Goal: Task Accomplishment & Management: Complete application form

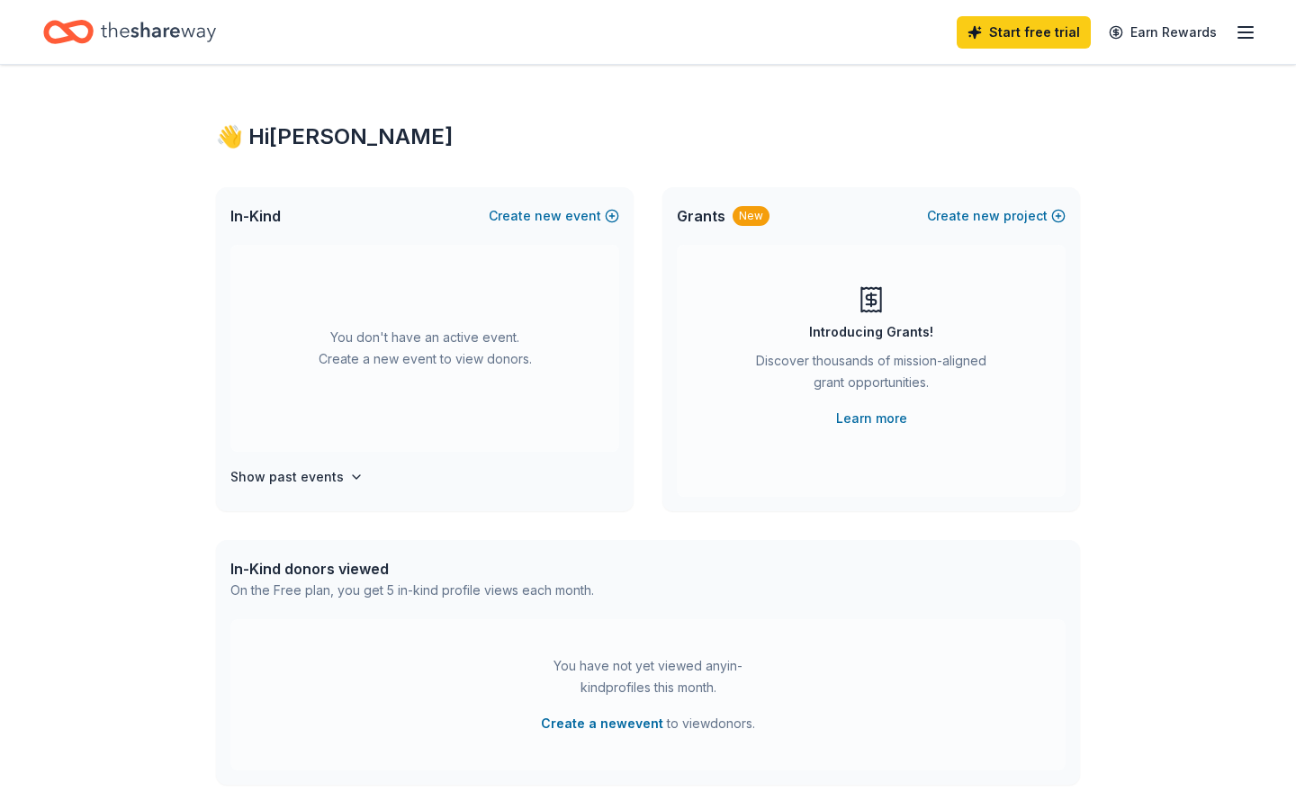
click at [1212, 228] on div "👋 Hi [PERSON_NAME] In-Kind Create new event You don't have an active event. Cre…" at bounding box center [648, 591] width 1296 height 1052
click at [1242, 27] on line "button" at bounding box center [1246, 27] width 14 height 0
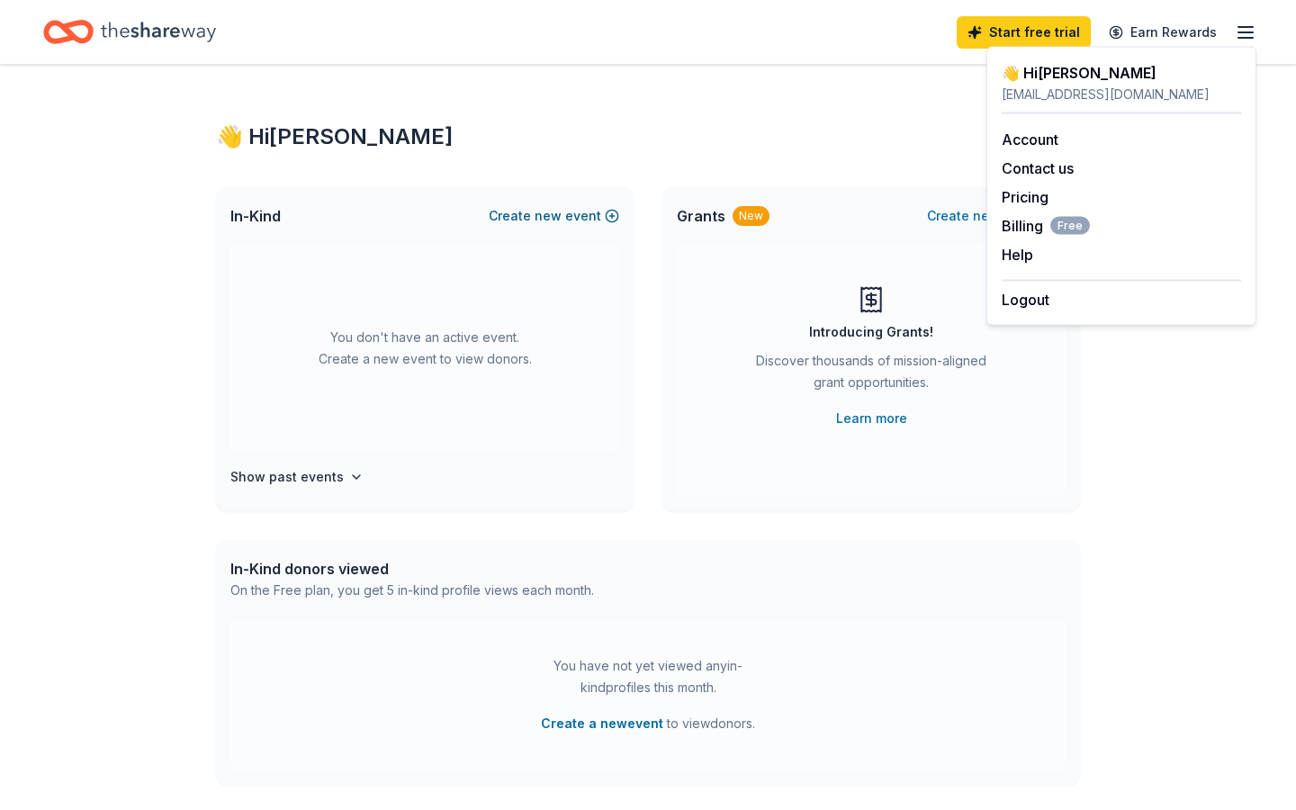
click at [574, 211] on button "Create new event" at bounding box center [554, 216] width 131 height 22
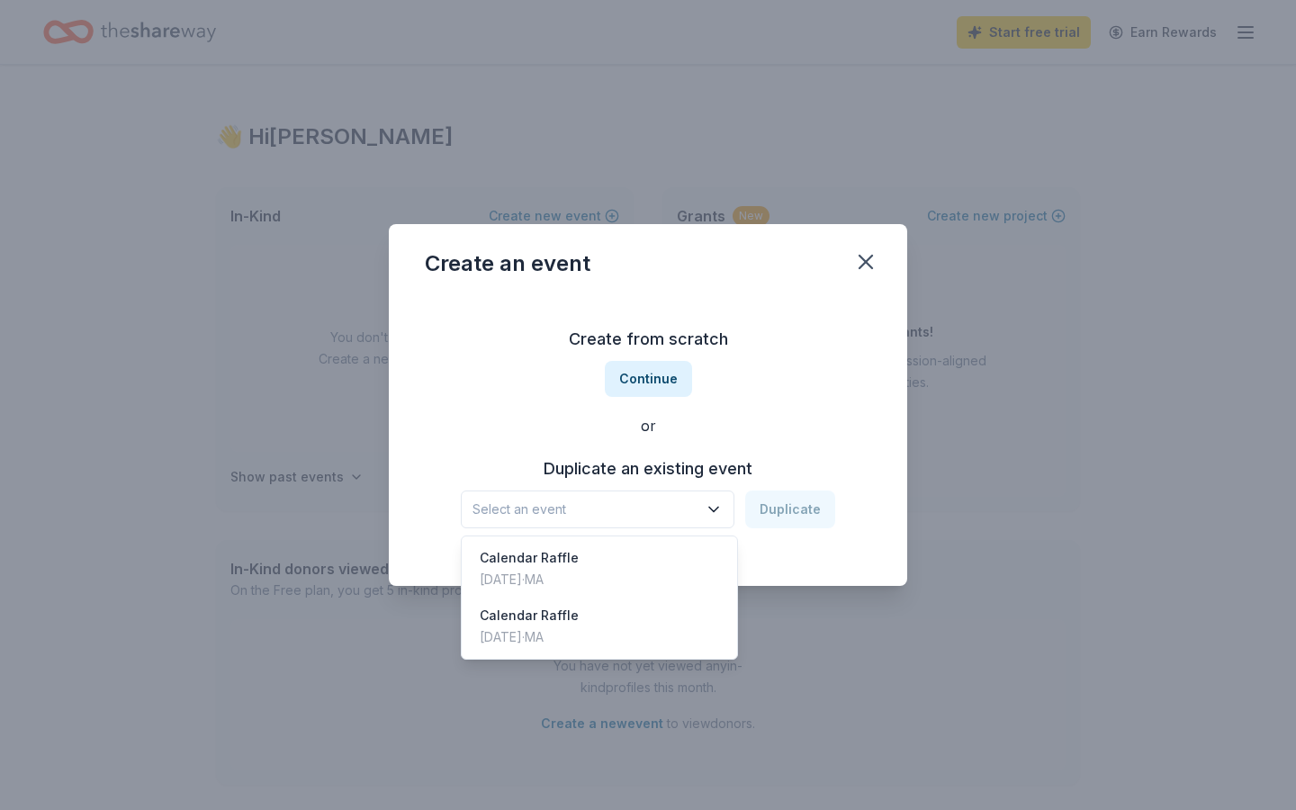
click at [619, 510] on span "Select an event" at bounding box center [585, 510] width 225 height 22
click at [593, 562] on div "Calendar Raffle [DATE] · MA" at bounding box center [599, 569] width 268 height 58
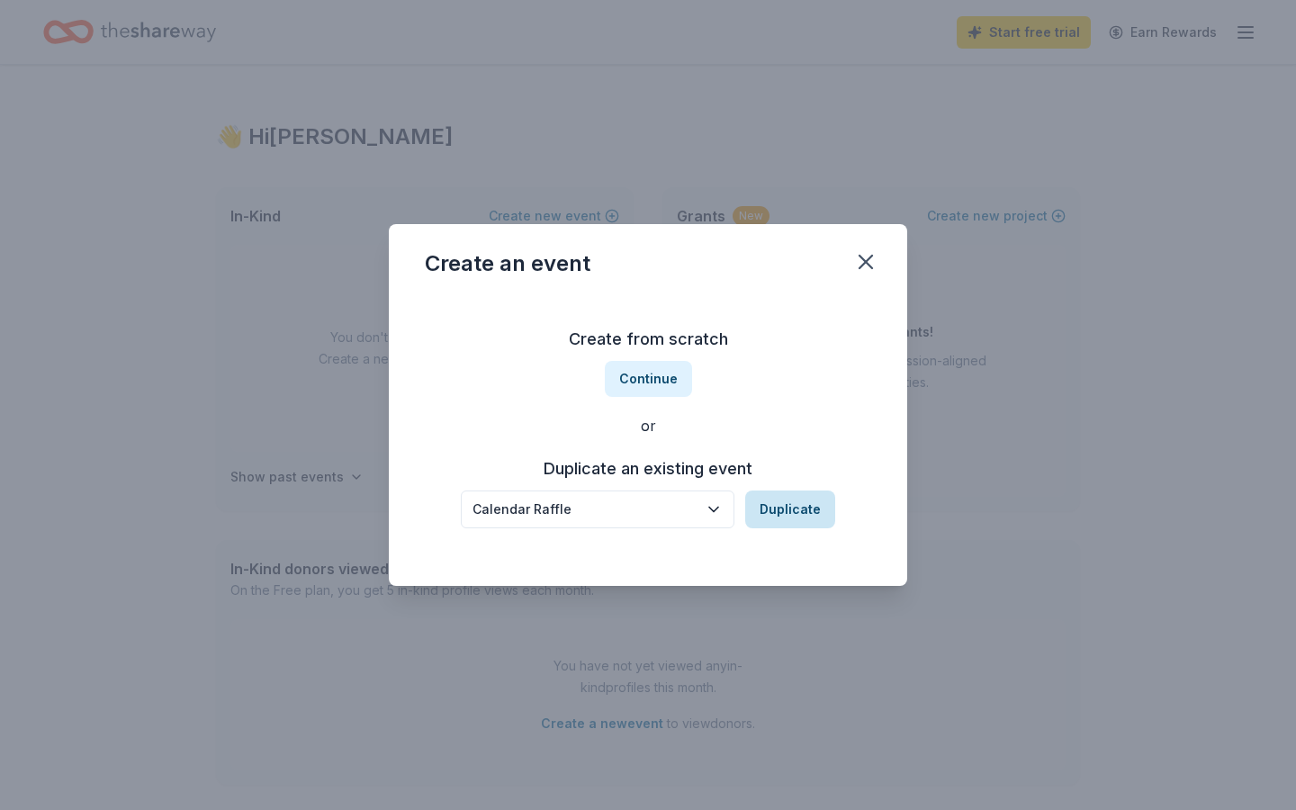
click at [810, 502] on button "Duplicate" at bounding box center [790, 510] width 90 height 38
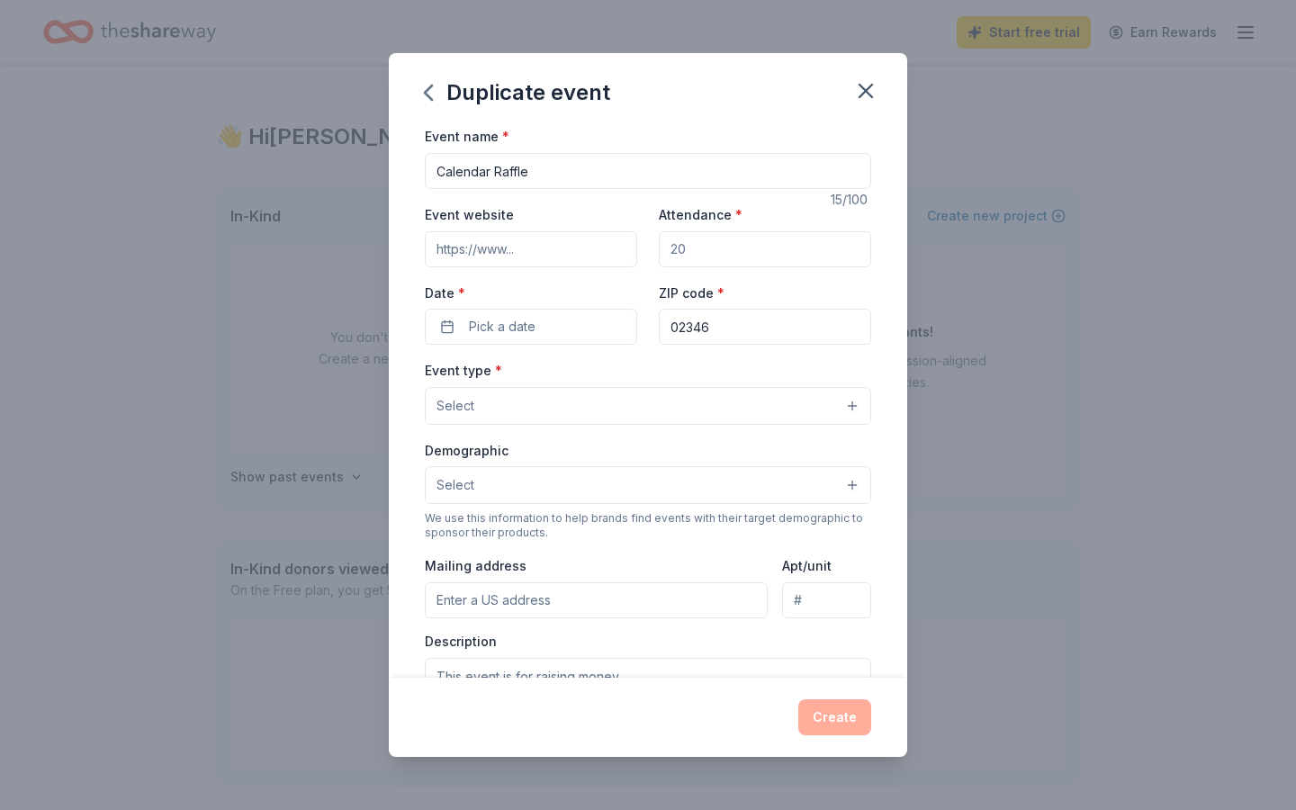
click at [552, 251] on input "Event website" at bounding box center [531, 249] width 212 height 36
type input "[DOMAIN_NAME]"
click at [538, 320] on button "Pick a date" at bounding box center [531, 327] width 212 height 36
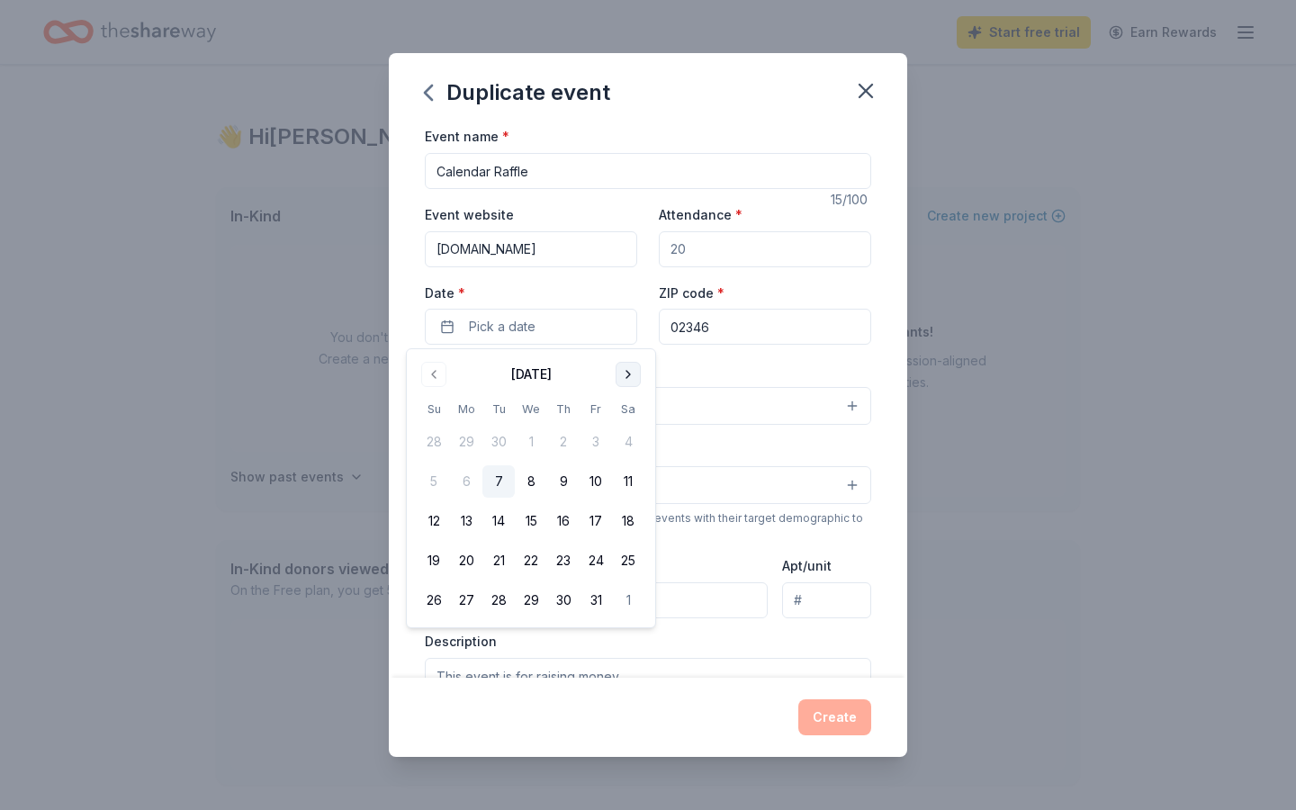
click at [636, 378] on button "Go to next month" at bounding box center [628, 374] width 25 height 25
drag, startPoint x: 591, startPoint y: 488, endPoint x: 487, endPoint y: 514, distance: 106.8
click at [487, 514] on tbody "30 1 2 3 4 5 6 7 8 9 10 11 12 13 14 15 16 17 18 19 20 21 22 23 24 25 26 27 28 2…" at bounding box center [531, 518] width 227 height 198
click at [464, 514] on button "15" at bounding box center [466, 521] width 32 height 32
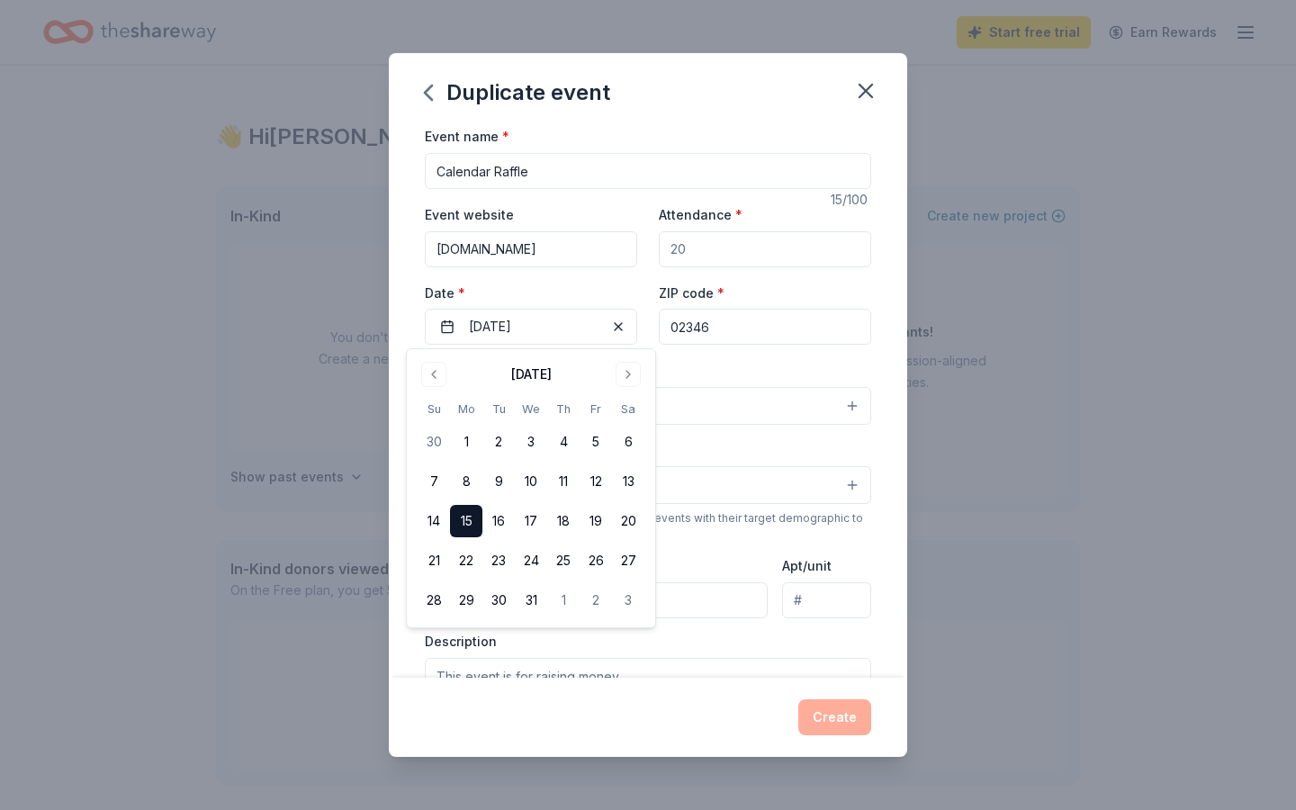
click at [732, 338] on input "02346" at bounding box center [765, 327] width 212 height 36
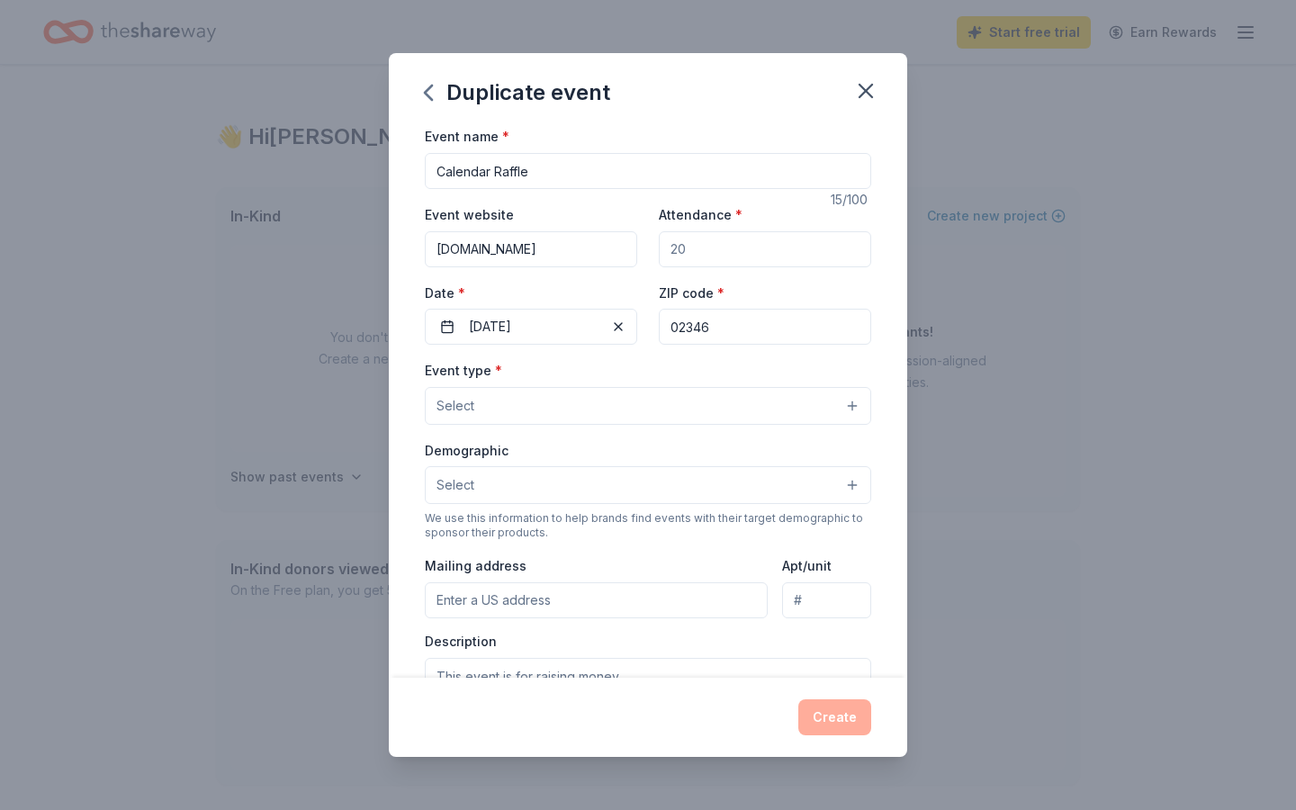
click at [756, 255] on input "Attendance *" at bounding box center [765, 249] width 212 height 36
type input "1"
type input "505"
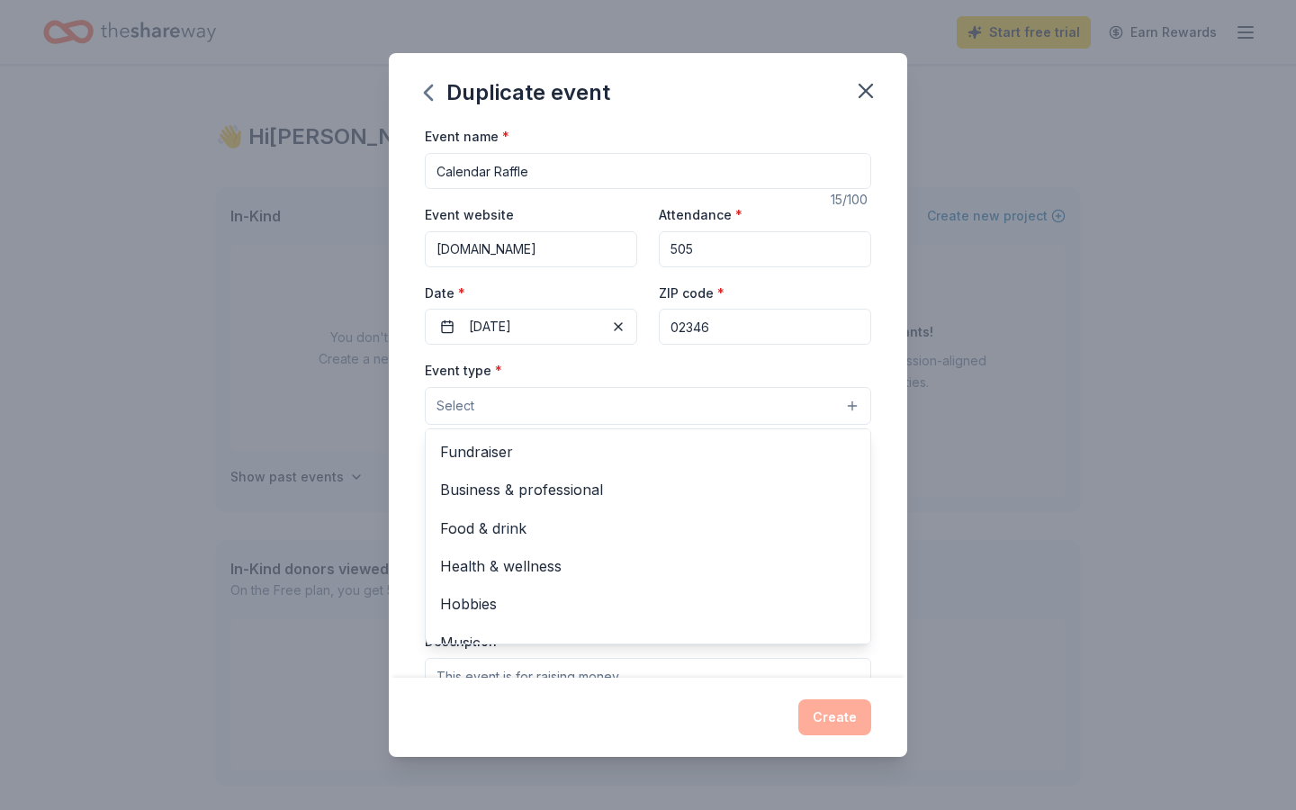
click at [548, 406] on button "Select" at bounding box center [648, 406] width 447 height 38
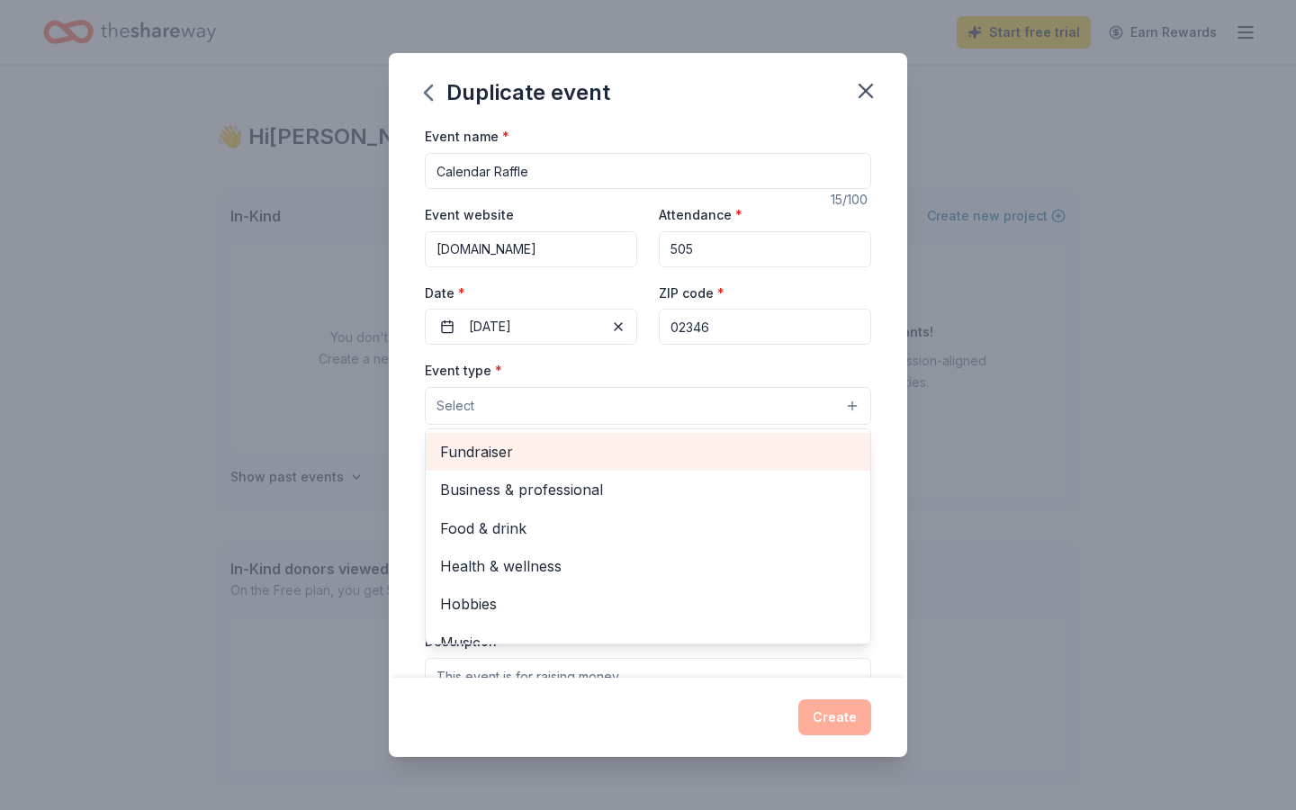
click at [514, 460] on span "Fundraiser" at bounding box center [648, 451] width 416 height 23
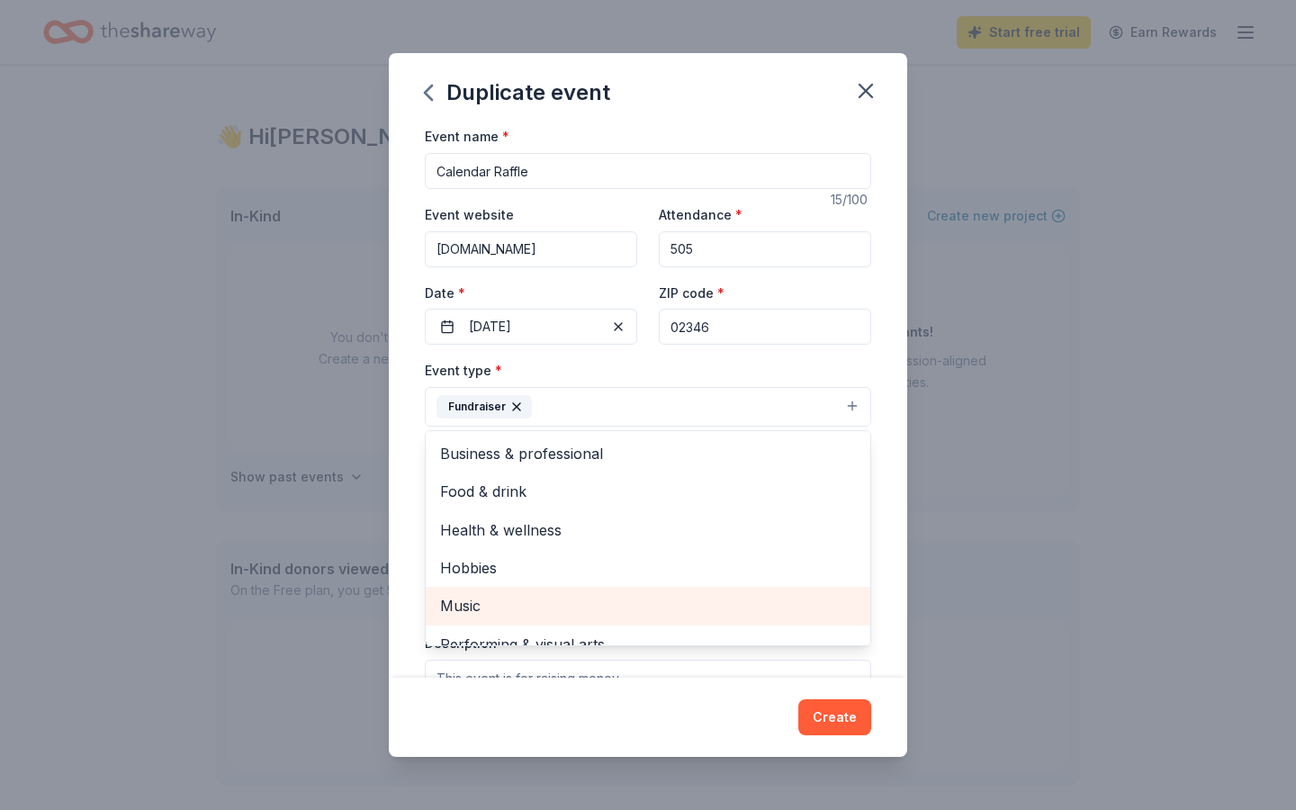
scroll to position [22, 0]
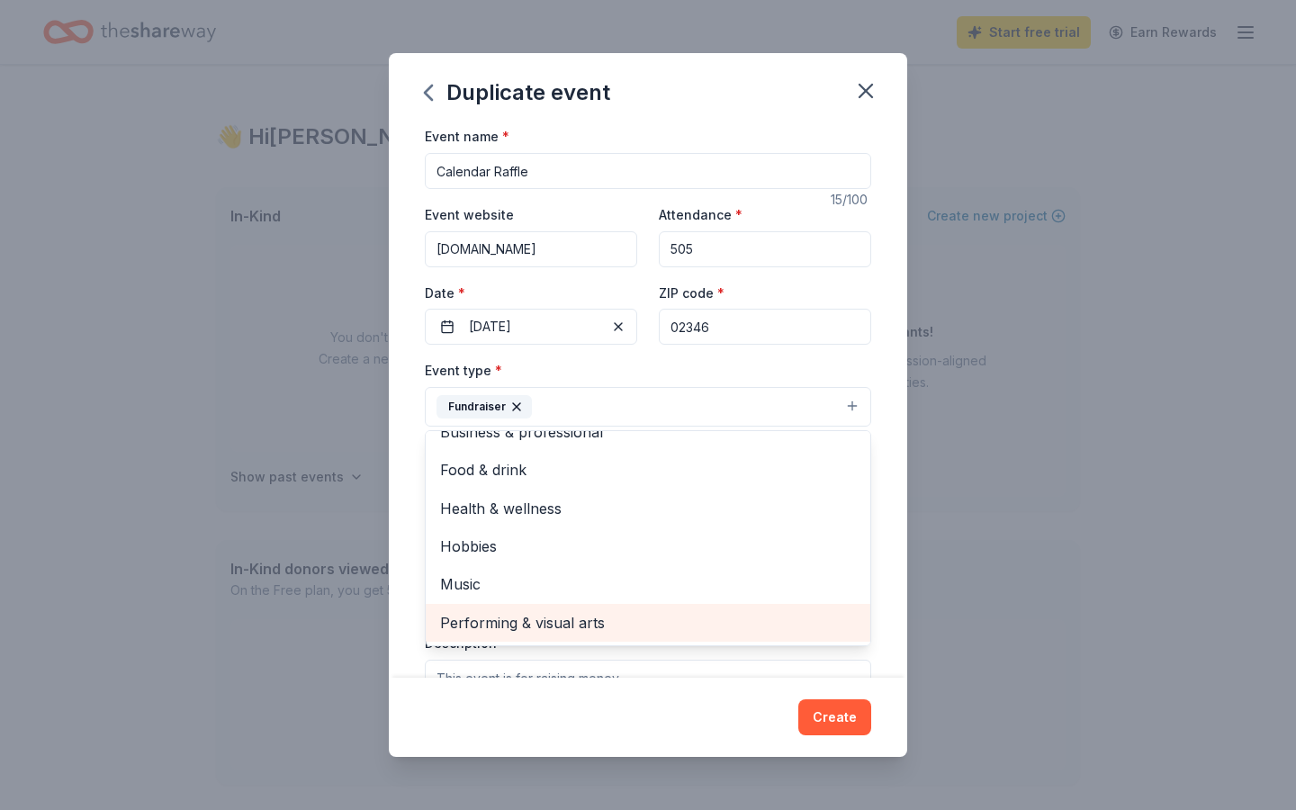
click at [574, 605] on div "Performing & visual arts" at bounding box center [648, 623] width 445 height 38
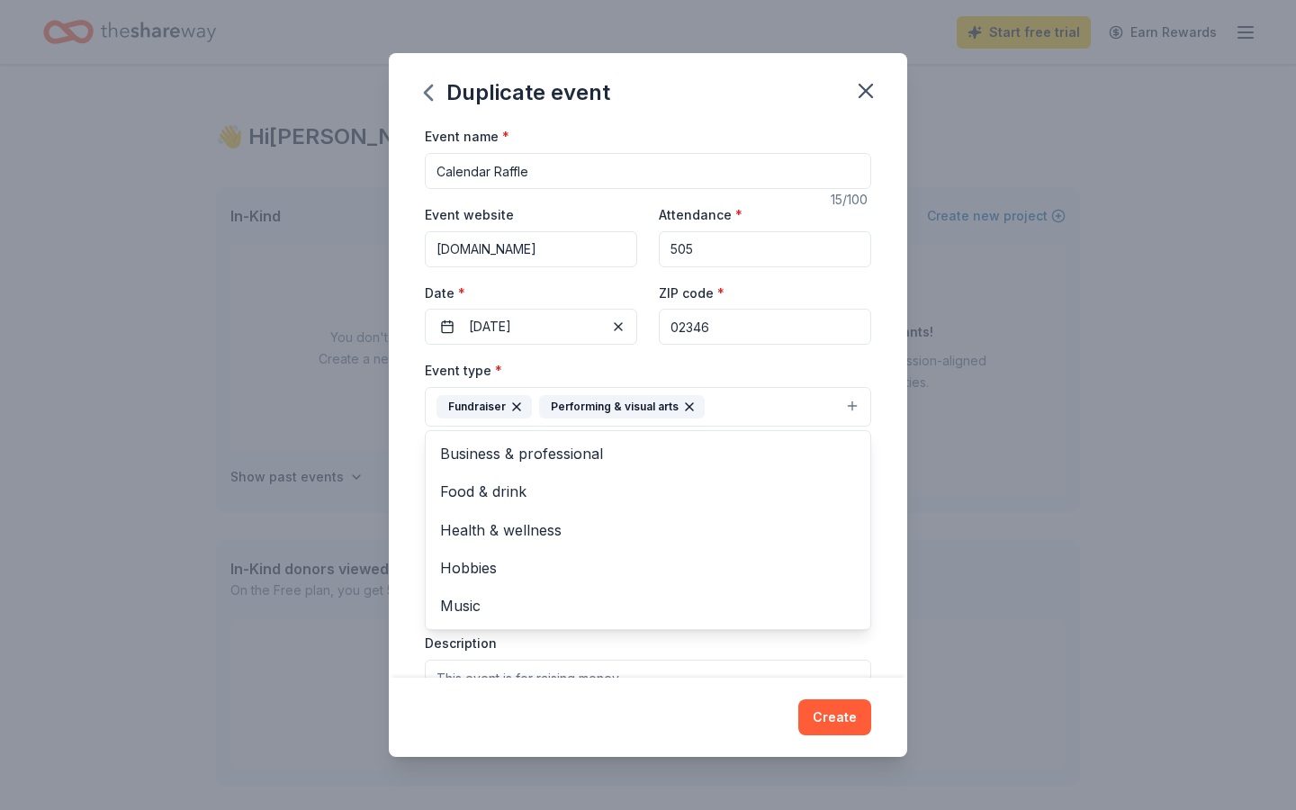
click at [417, 527] on div "Event name * Calendar Raffle 15 /100 Event website [DOMAIN_NAME] Attendance * 5…" at bounding box center [648, 401] width 519 height 552
click at [519, 497] on button "Select" at bounding box center [648, 487] width 447 height 38
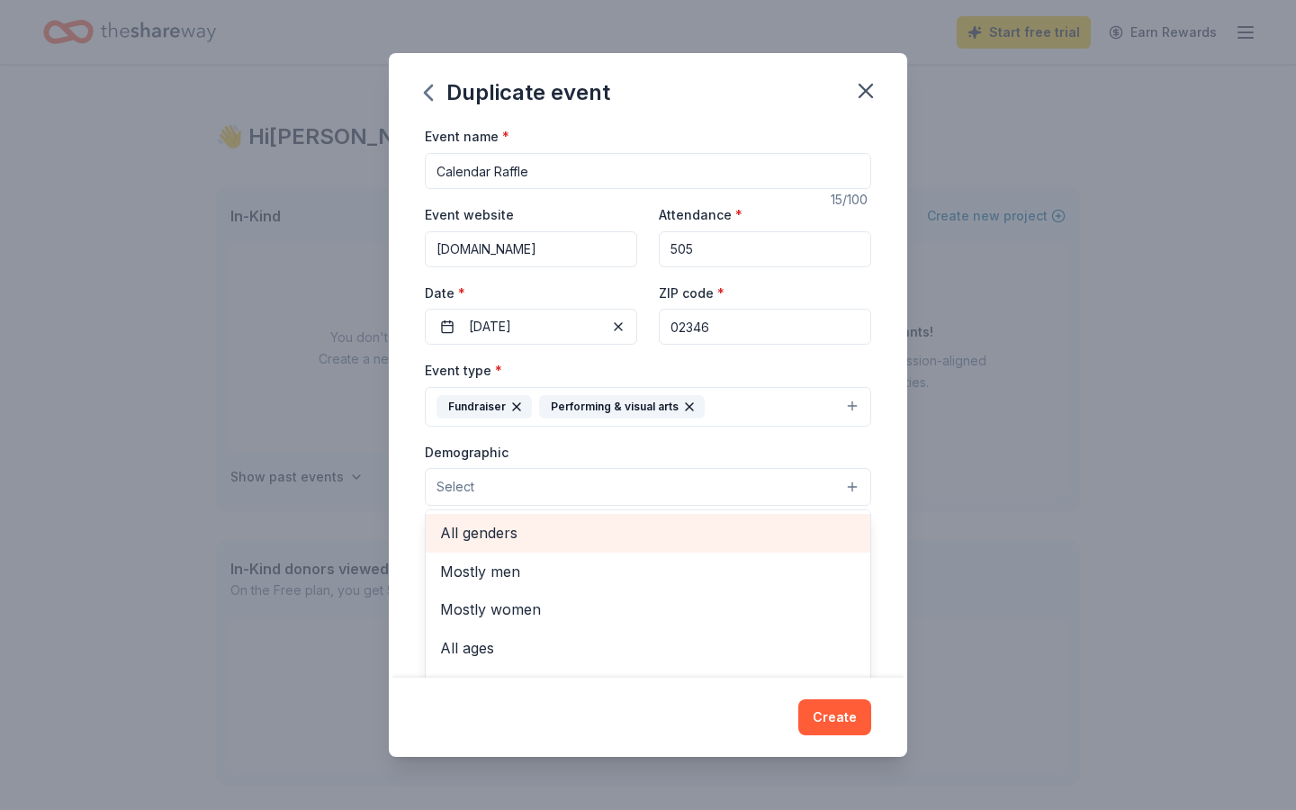
click at [518, 521] on span "All genders" at bounding box center [648, 532] width 416 height 23
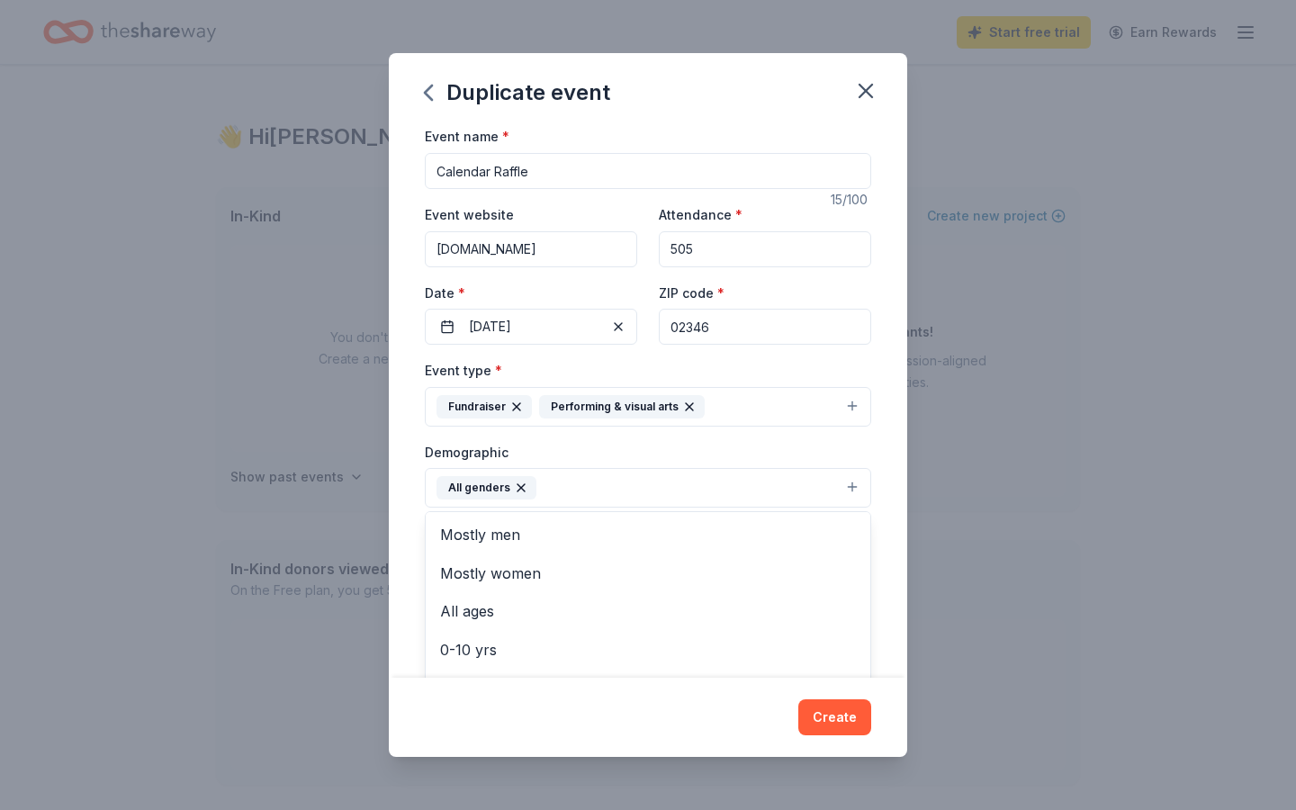
click at [892, 501] on div "Event name * Calendar Raffle 15 /100 Event website [DOMAIN_NAME] Attendance * 5…" at bounding box center [648, 401] width 519 height 552
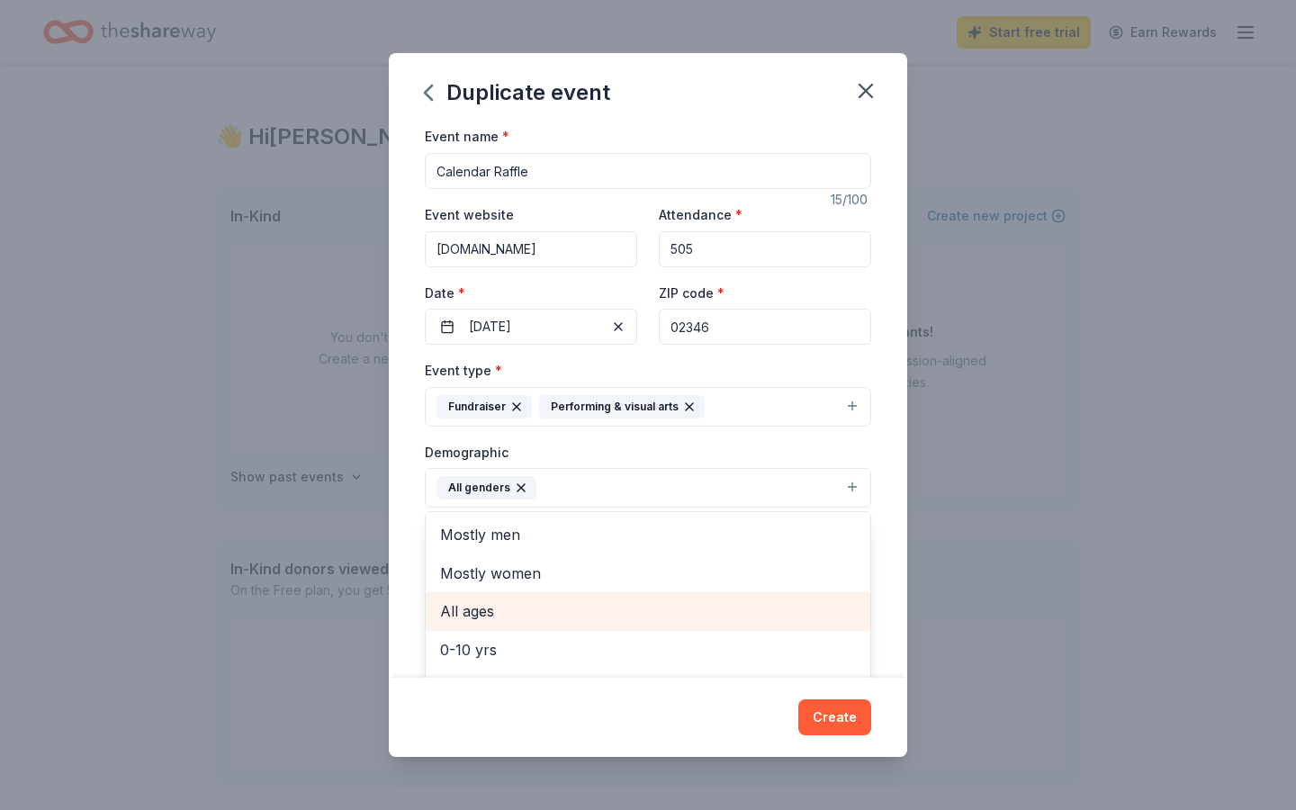
click at [610, 625] on div "All ages" at bounding box center [648, 611] width 445 height 38
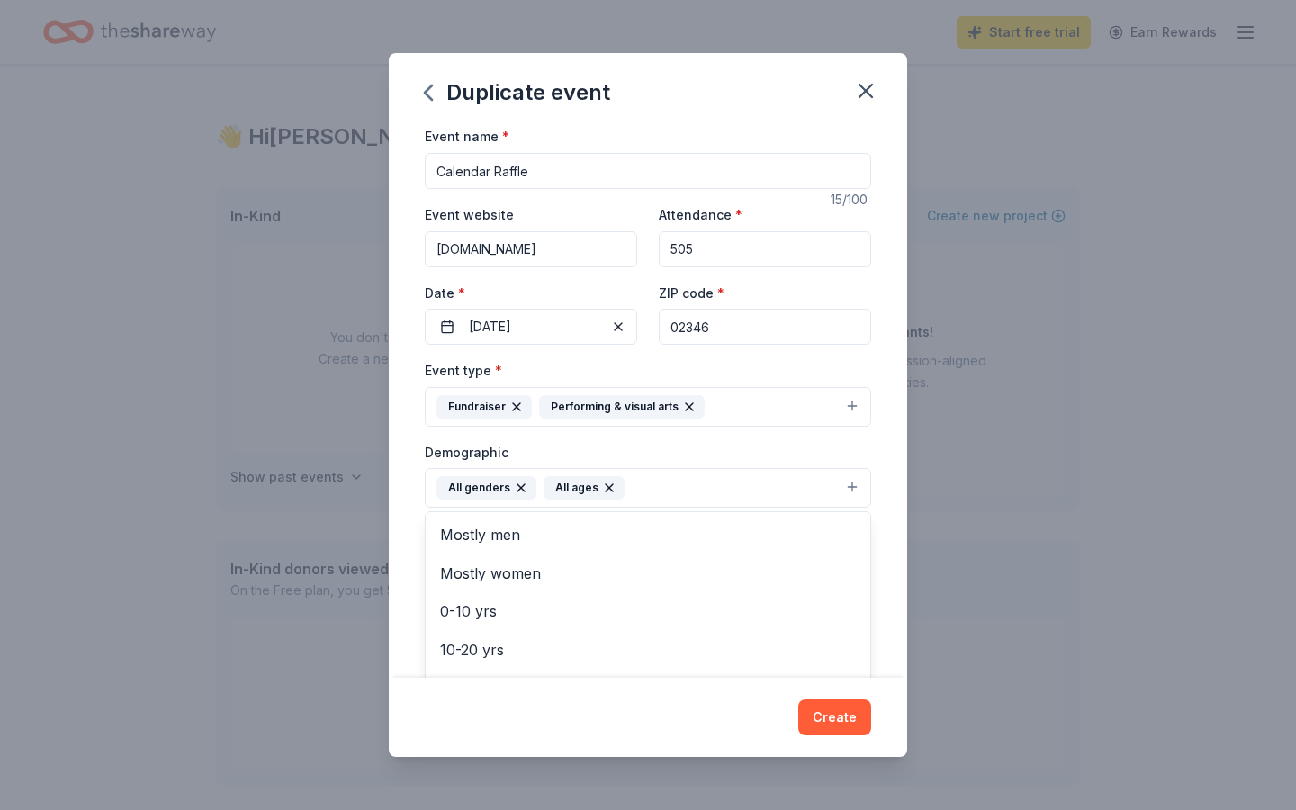
click at [885, 459] on div "Event name * Calendar Raffle 15 /100 Event website [DOMAIN_NAME] Attendance * 5…" at bounding box center [648, 401] width 519 height 552
click at [666, 588] on input "Mailing address" at bounding box center [596, 604] width 343 height 36
type input "[STREET_ADDRESS]"
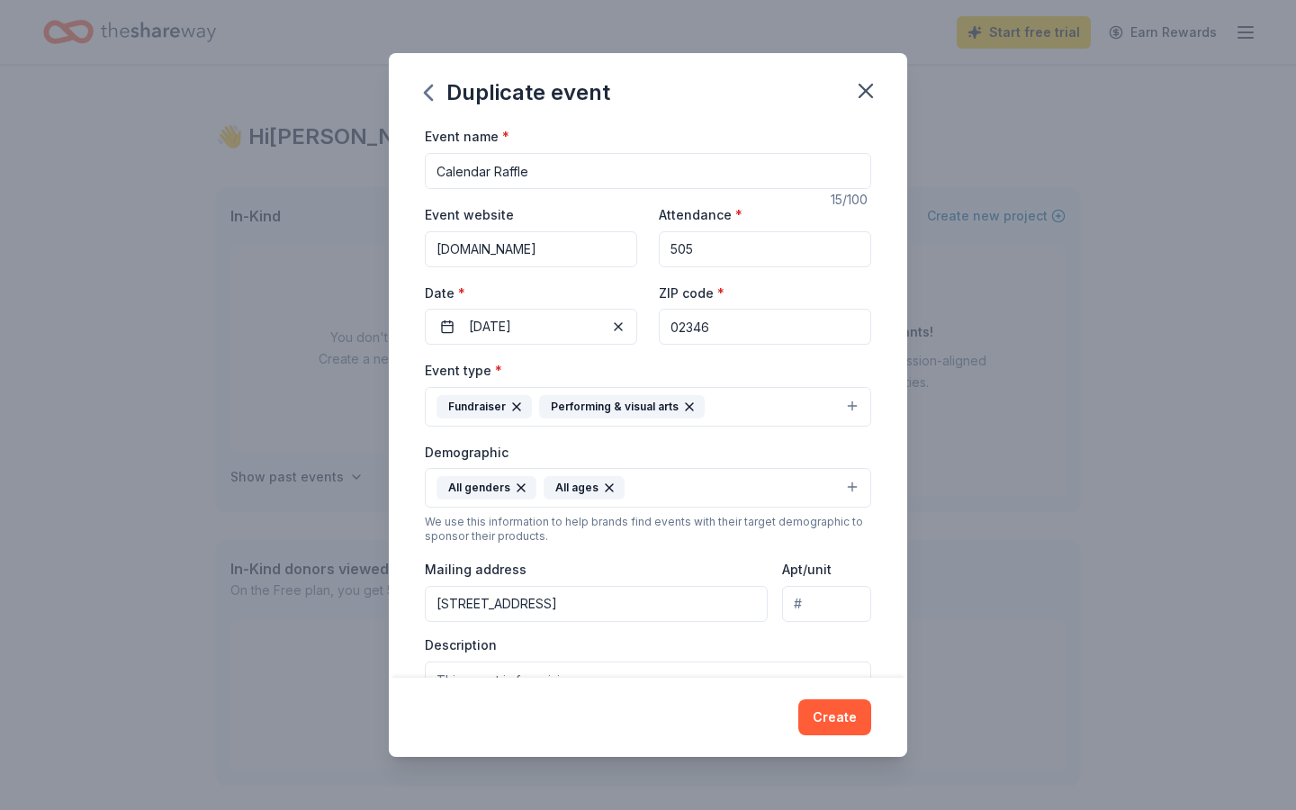
click at [869, 618] on input "Apt/unit" at bounding box center [826, 604] width 89 height 36
click at [891, 591] on div "Event name * Calendar Raffle 15 /100 Event website [DOMAIN_NAME] Attendance * 5…" at bounding box center [648, 401] width 519 height 552
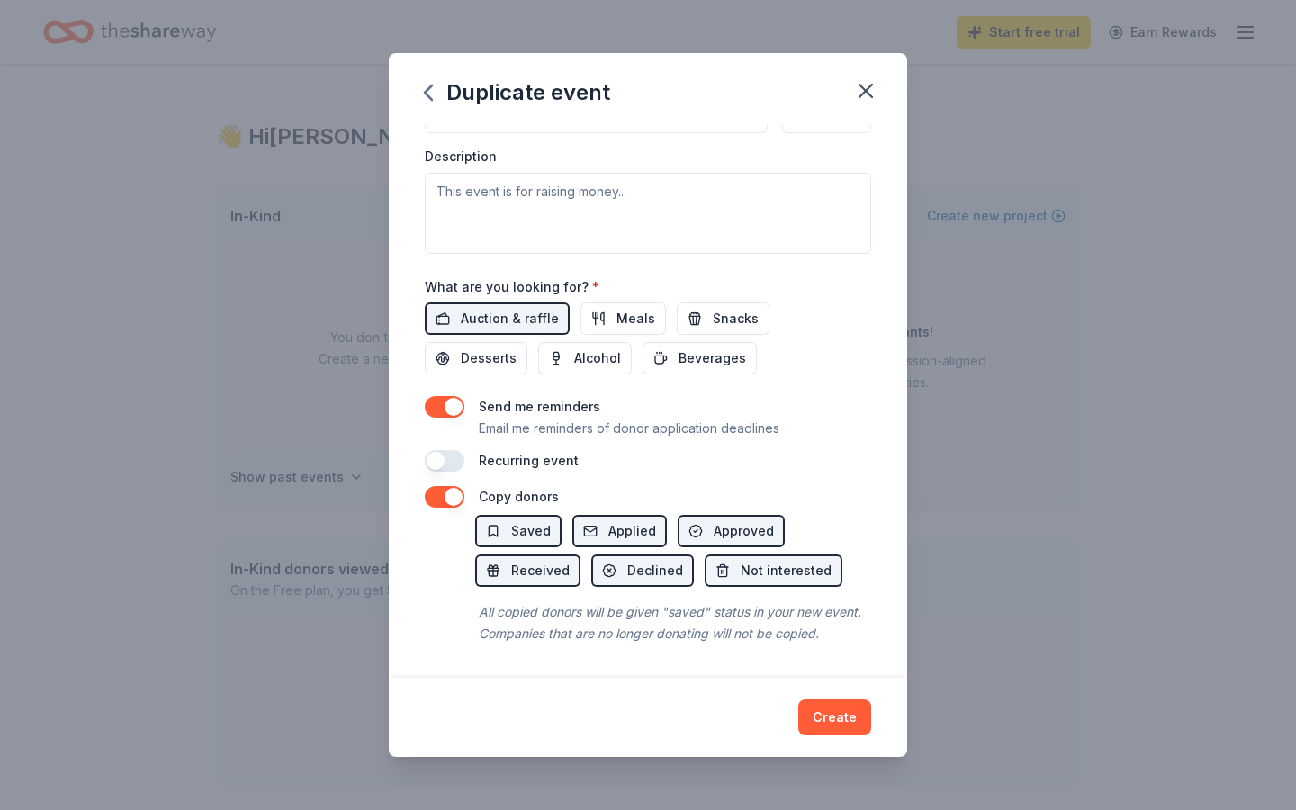
drag, startPoint x: 809, startPoint y: 649, endPoint x: 825, endPoint y: 266, distance: 383.8
click at [825, 266] on div "Event name * Calendar Raffle 15 /100 Event website [DOMAIN_NAME] Attendance * 5…" at bounding box center [648, 53] width 447 height 835
click at [820, 203] on textarea at bounding box center [648, 213] width 447 height 81
click at [890, 203] on div "Event name * Calendar Raffle 15 /100 Event website [DOMAIN_NAME] Attendance * 5…" at bounding box center [648, 401] width 519 height 552
drag, startPoint x: 860, startPoint y: 172, endPoint x: 842, endPoint y: 148, distance: 30.2
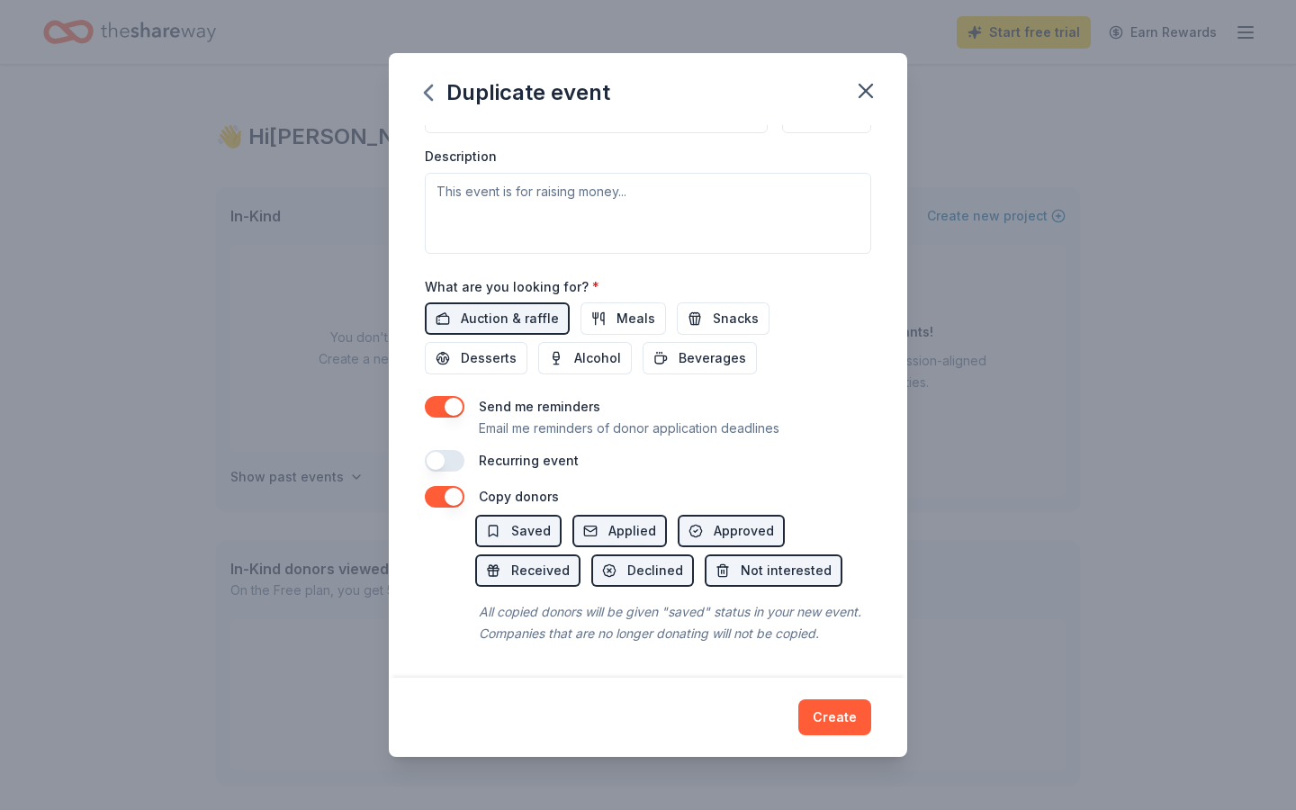
click at [854, 132] on div "Event type * Fundraiser Performing & visual arts Demographic All genders All ag…" at bounding box center [648, 61] width 447 height 383
drag, startPoint x: 828, startPoint y: 148, endPoint x: 798, endPoint y: 131, distance: 34.6
click at [820, 108] on div "Duplicate event Event name * Calendar Raffle 15 /100 Event website [DOMAIN_NAME…" at bounding box center [648, 404] width 519 height 703
click at [781, 149] on div "Description" at bounding box center [648, 201] width 447 height 106
click at [820, 728] on button "Create" at bounding box center [835, 718] width 73 height 36
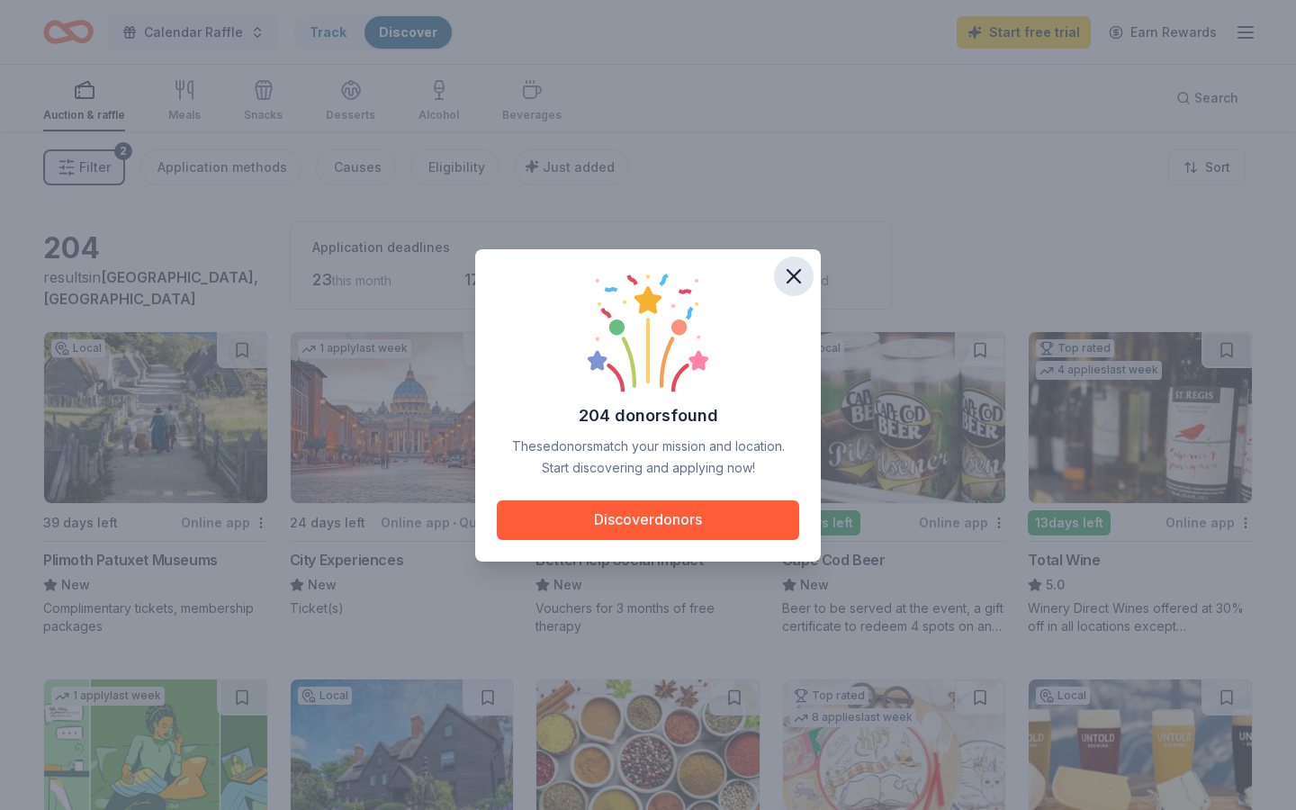
click at [798, 266] on icon "button" at bounding box center [793, 276] width 25 height 25
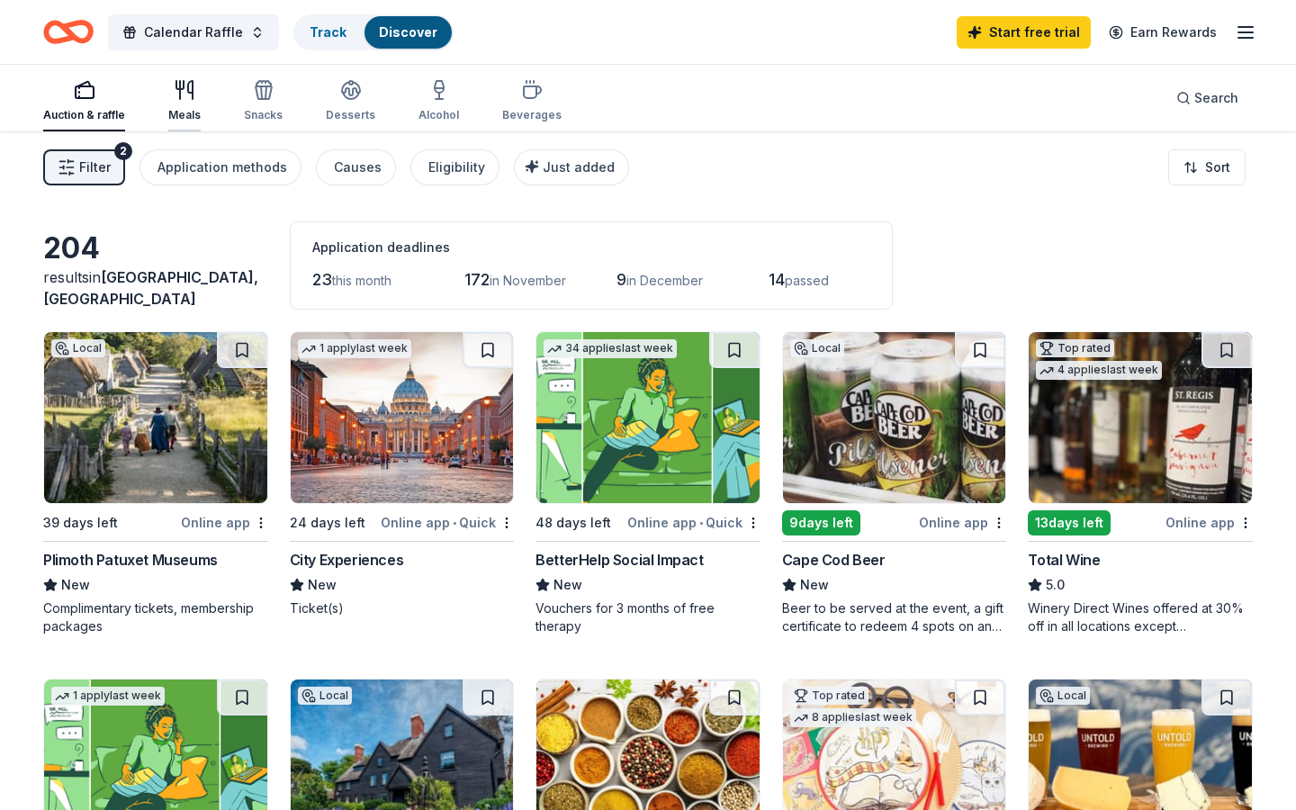
click at [175, 95] on icon "button" at bounding box center [185, 90] width 22 height 22
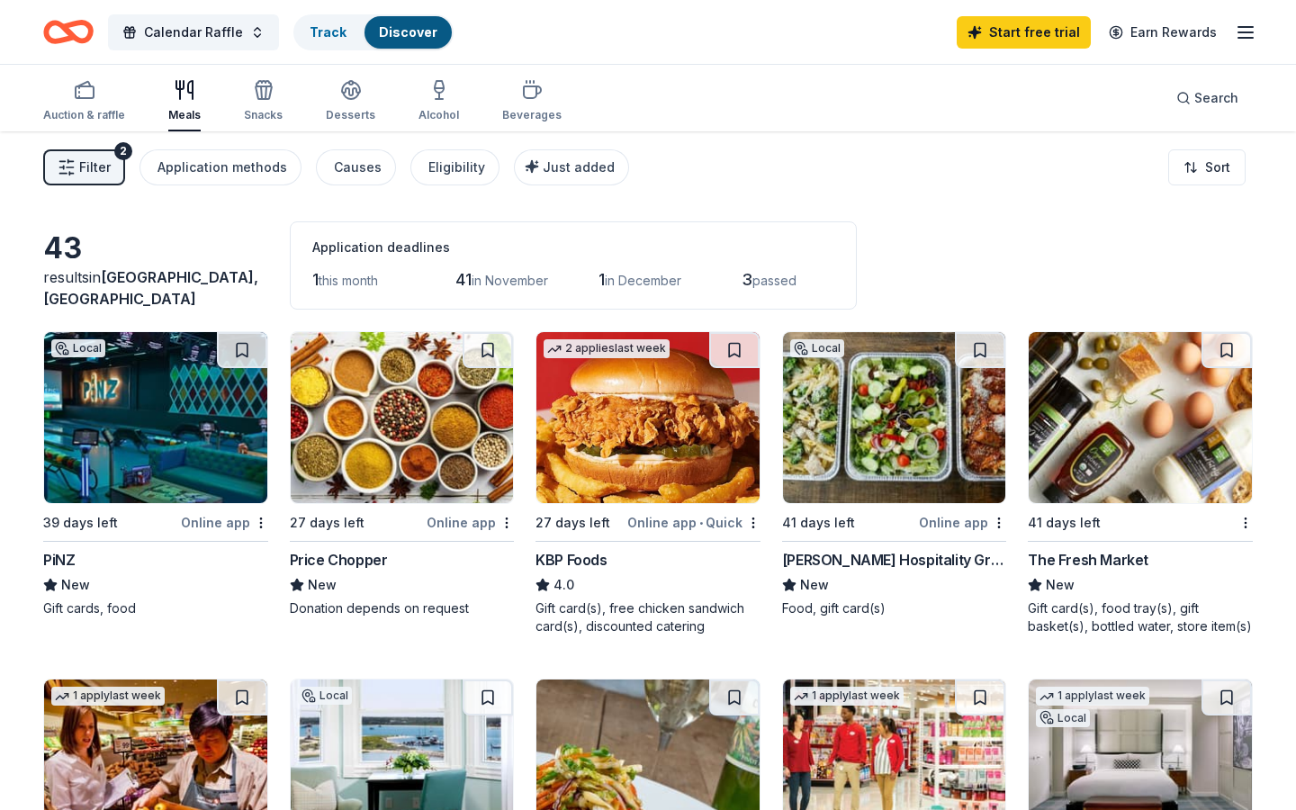
click at [284, 114] on div "Auction & raffle Meals Snacks Desserts Alcohol Beverages" at bounding box center [302, 101] width 519 height 59
click at [263, 101] on div "Snacks" at bounding box center [263, 100] width 39 height 43
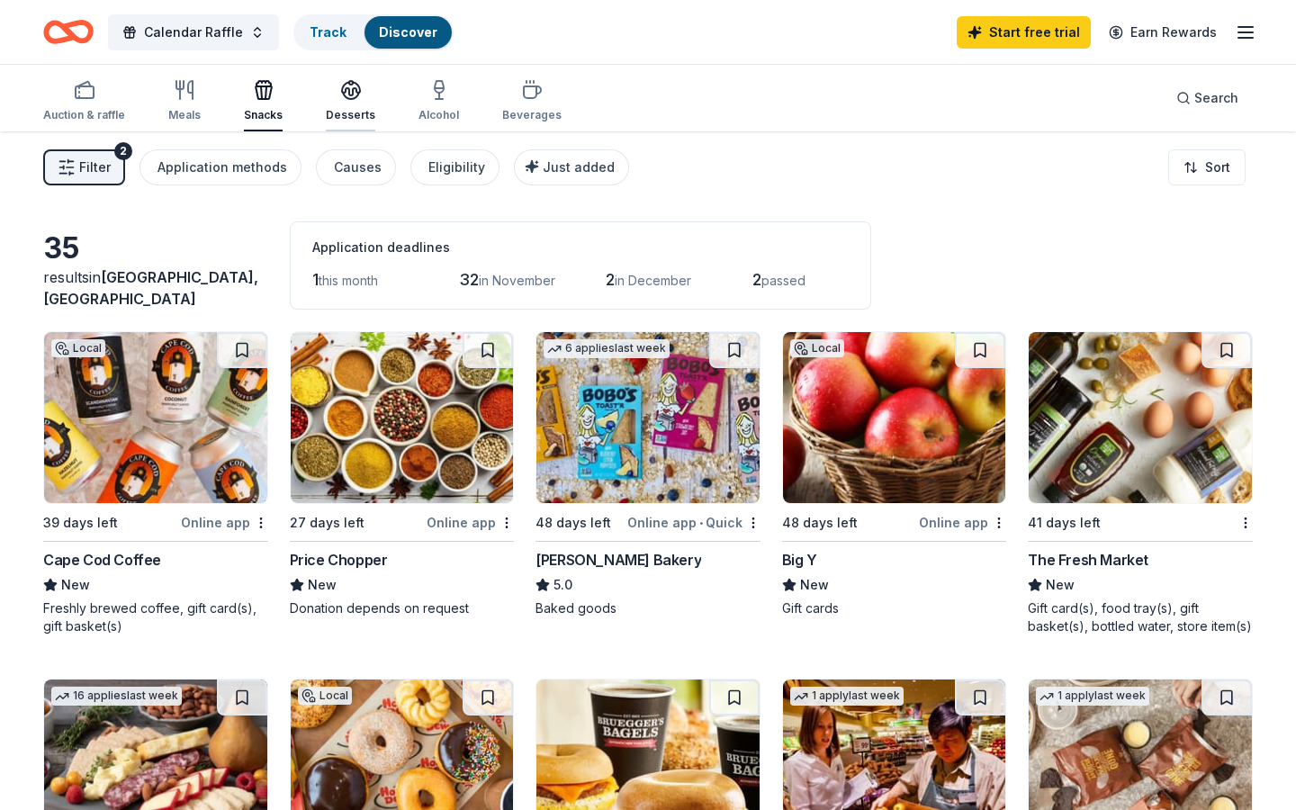
click at [360, 101] on div "Desserts" at bounding box center [351, 100] width 50 height 43
